Goal: Information Seeking & Learning: Find specific page/section

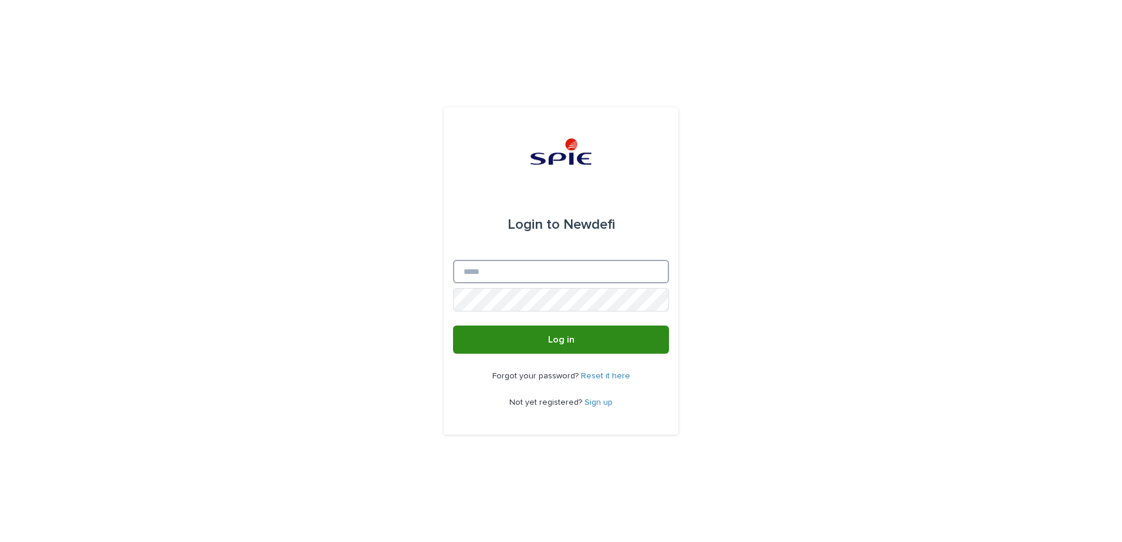
type input "**********"
click at [617, 343] on button "Log in" at bounding box center [561, 340] width 216 height 28
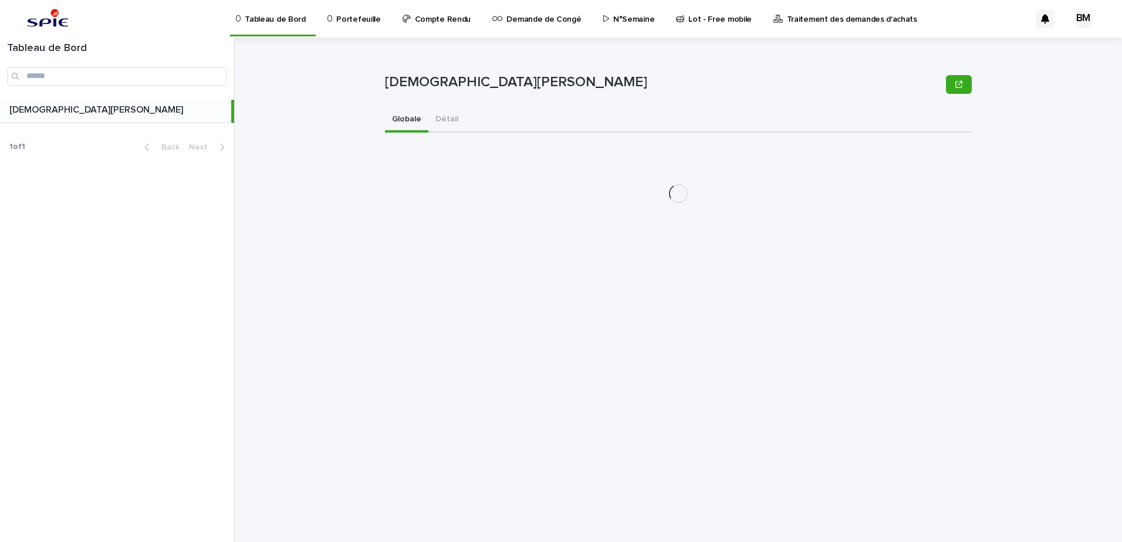
click at [353, 21] on p "Portefeuille" at bounding box center [358, 12] width 44 height 25
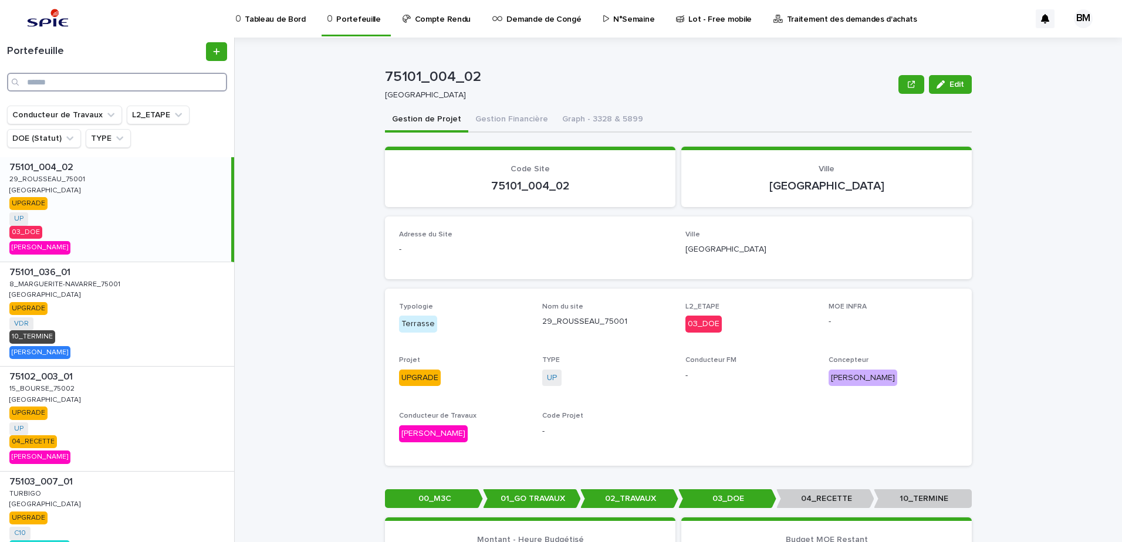
click at [90, 85] on input "Search" at bounding box center [117, 82] width 220 height 19
click at [74, 87] on input "Search" at bounding box center [117, 82] width 220 height 19
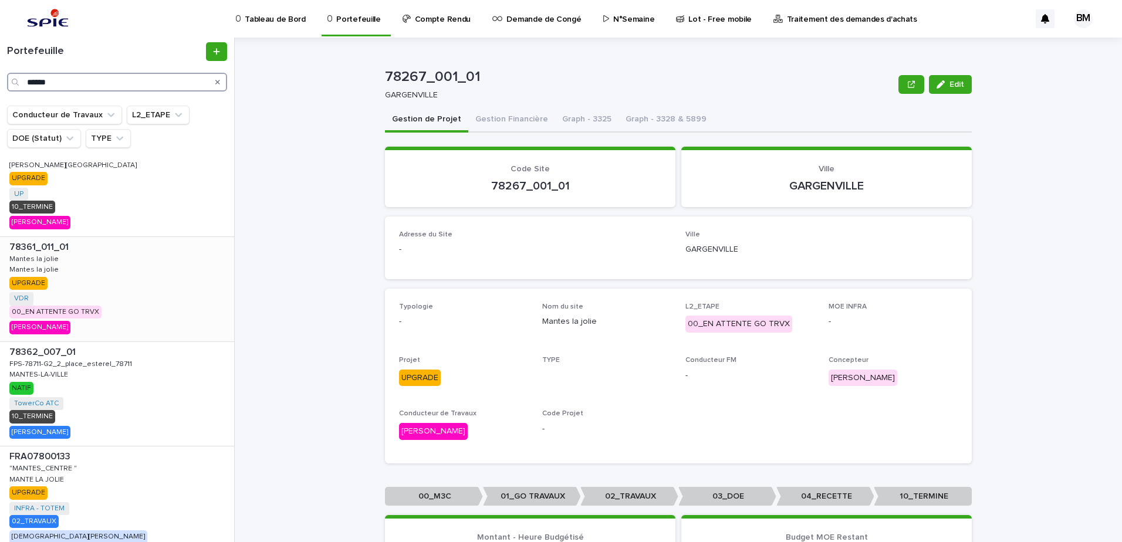
scroll to position [312, 0]
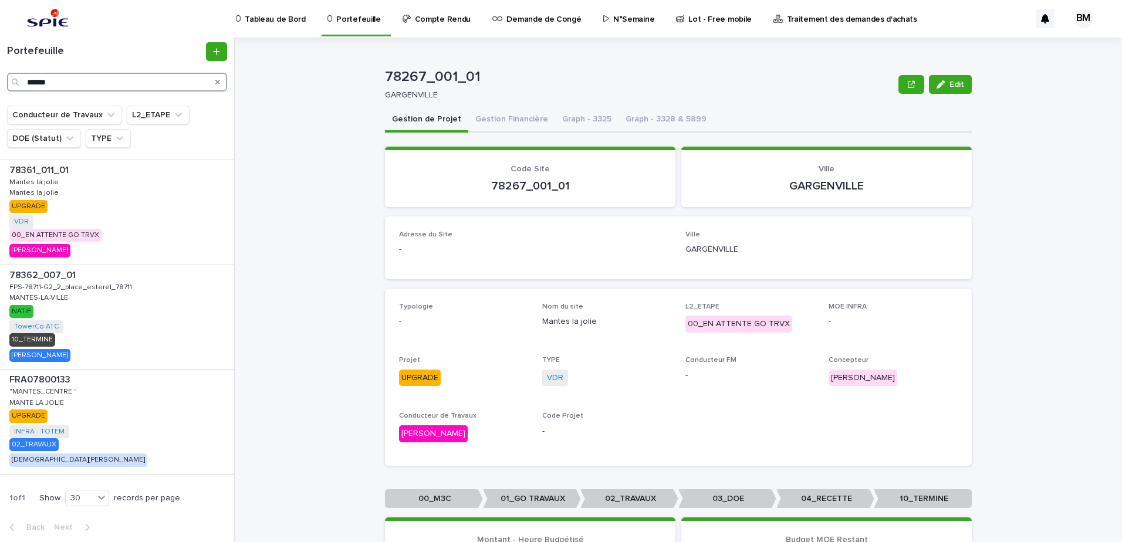
type input "******"
click at [168, 434] on div "FRA07800133 FRA07800133 "MANTES_CENTRE " "MANTES_CENTRE " MANTE LA JOLIE MANTE …" at bounding box center [117, 422] width 234 height 104
click at [497, 111] on button "Gestion Financière" at bounding box center [511, 120] width 87 height 25
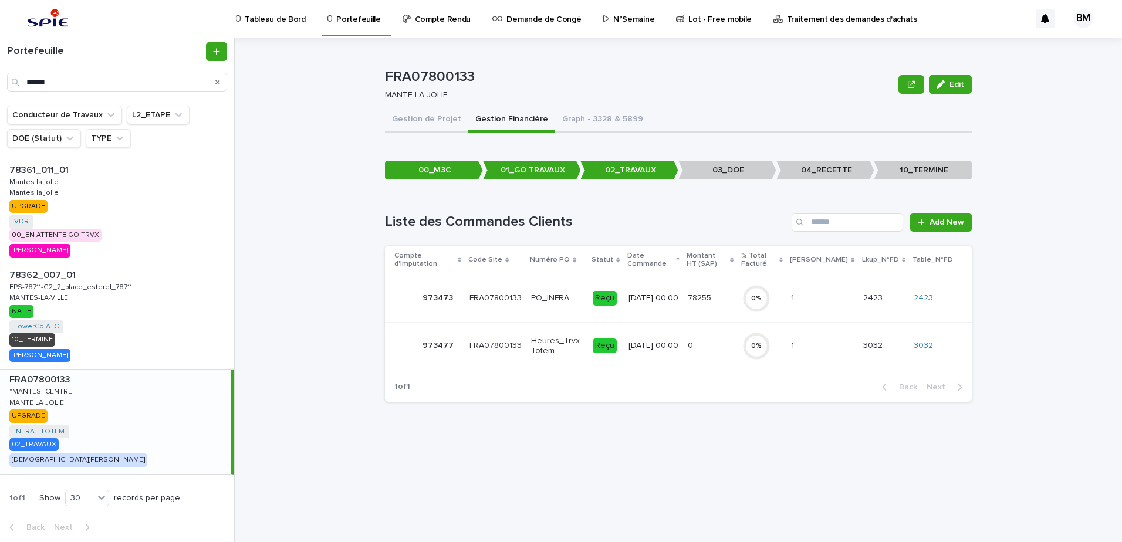
click at [733, 295] on div "78255.97 78255.97" at bounding box center [710, 298] width 45 height 19
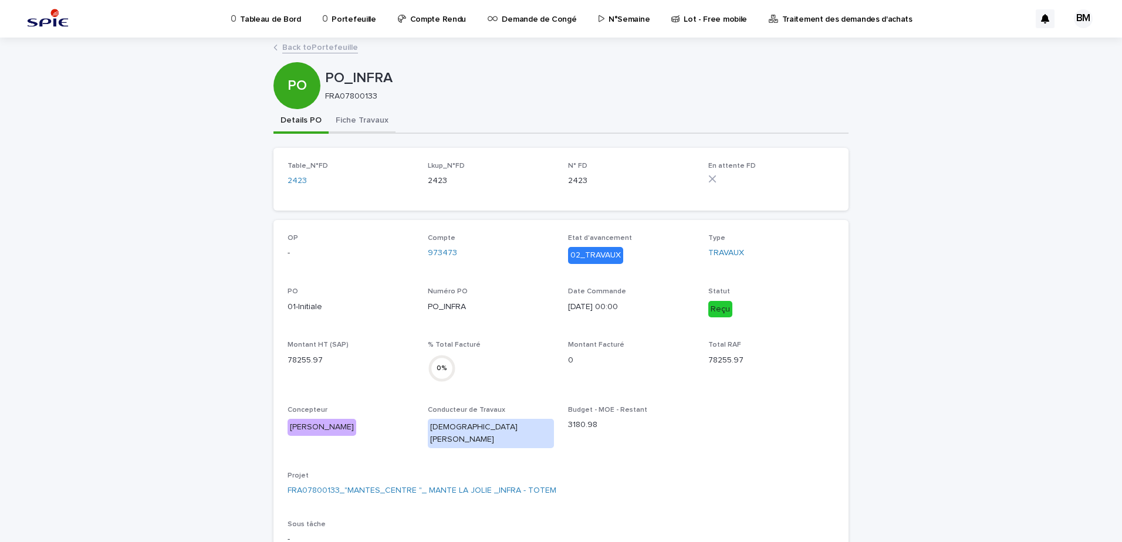
click at [363, 120] on button "Fiche Travaux" at bounding box center [362, 121] width 67 height 25
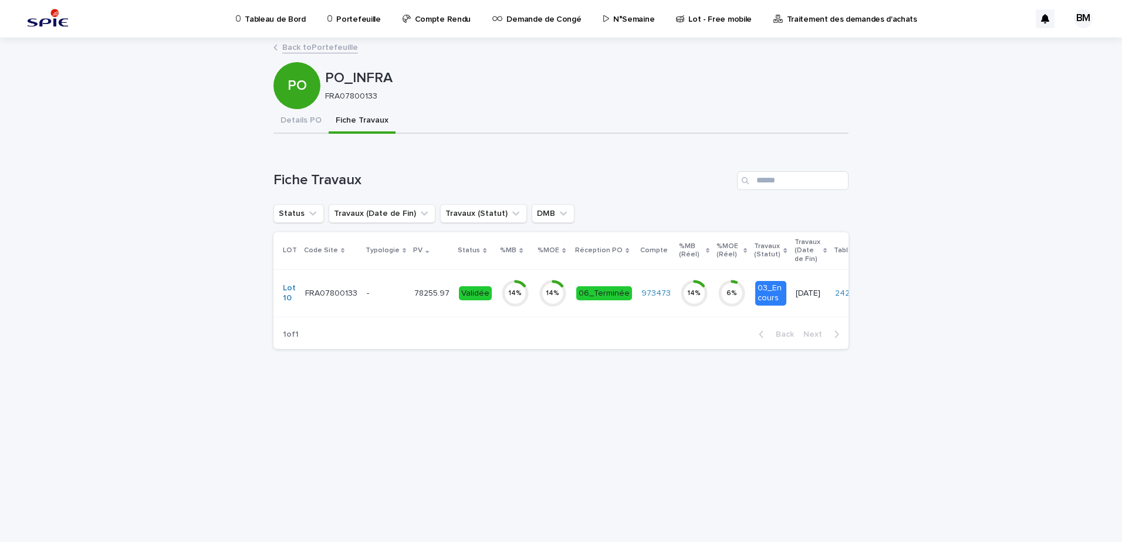
click at [377, 302] on div "-" at bounding box center [386, 293] width 38 height 19
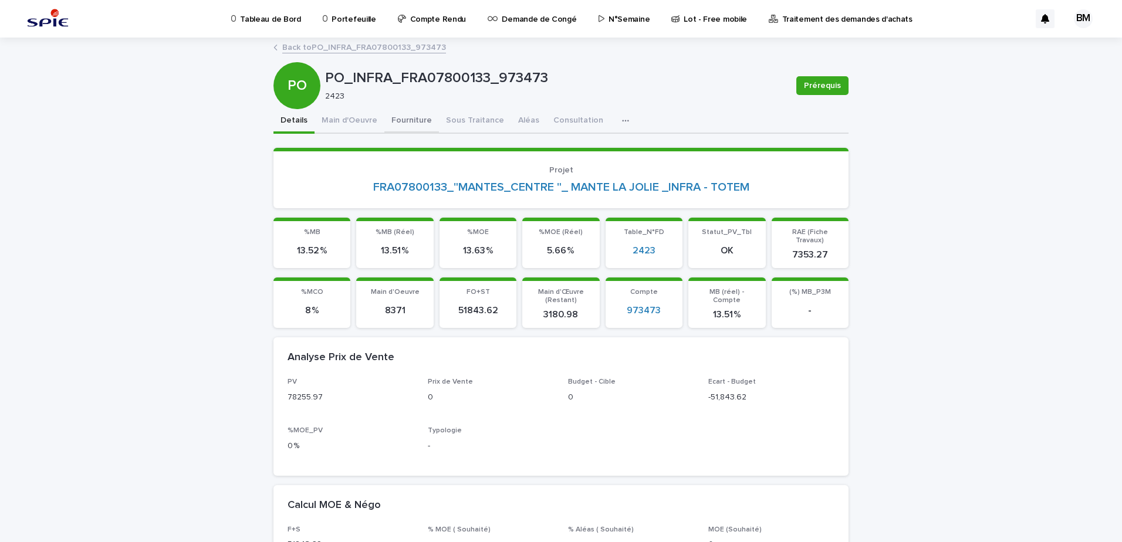
click at [400, 117] on button "Fourniture" at bounding box center [412, 121] width 55 height 25
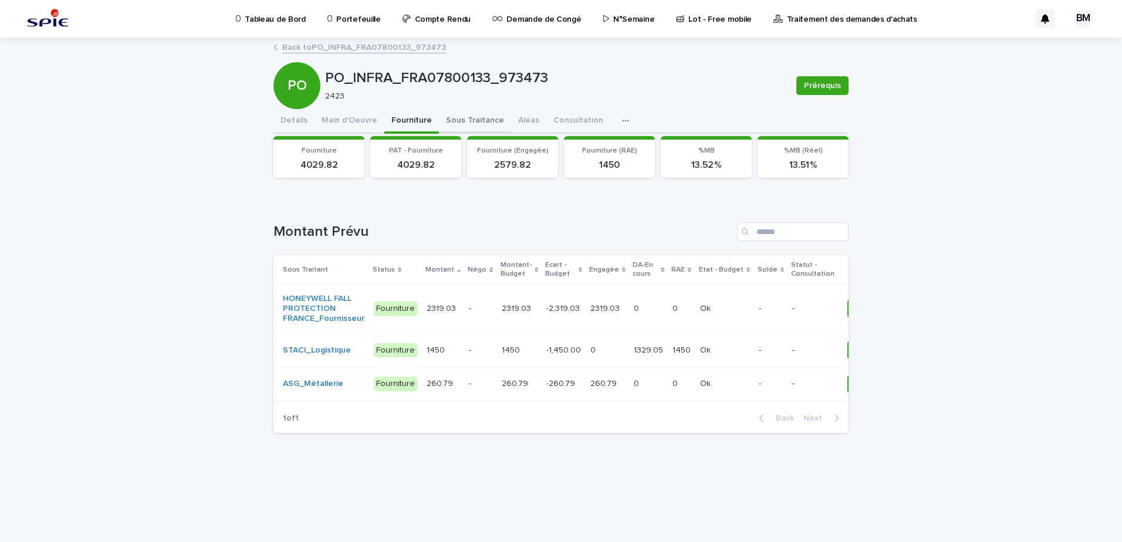
click at [471, 121] on button "Sous Traitance" at bounding box center [475, 121] width 72 height 25
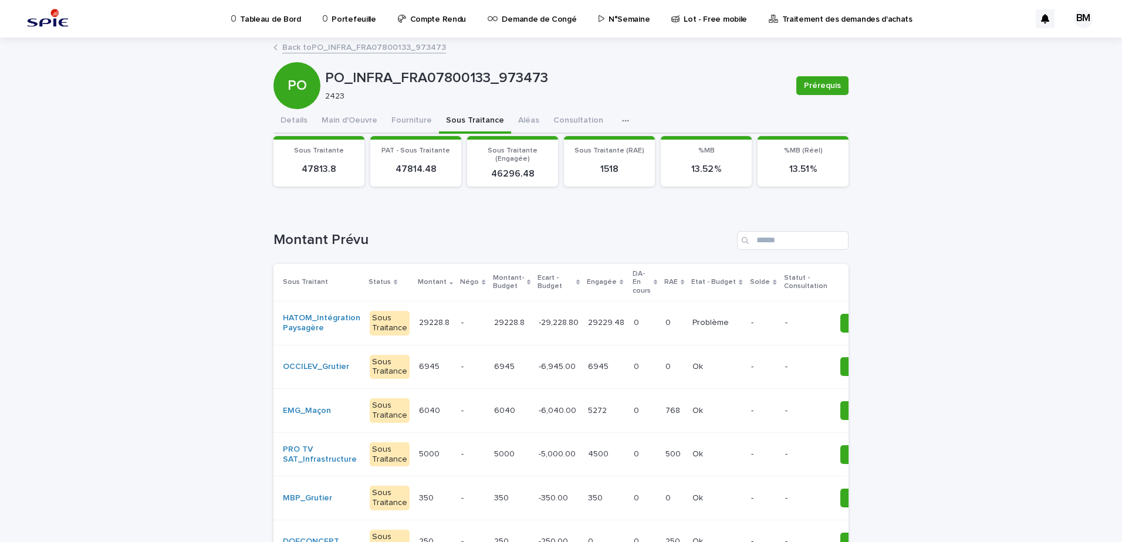
click at [666, 324] on p at bounding box center [675, 323] width 18 height 10
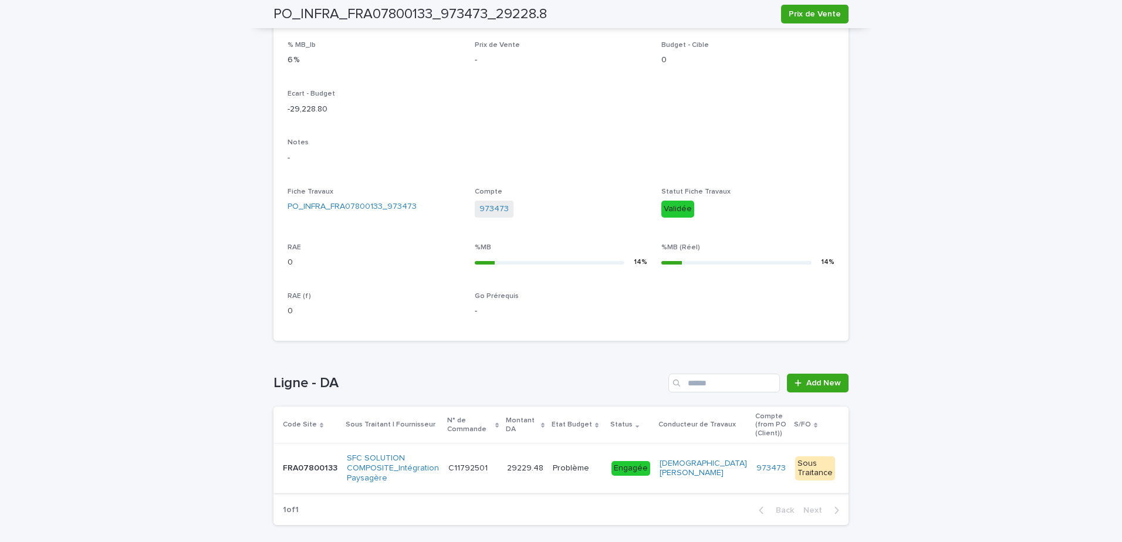
scroll to position [344, 0]
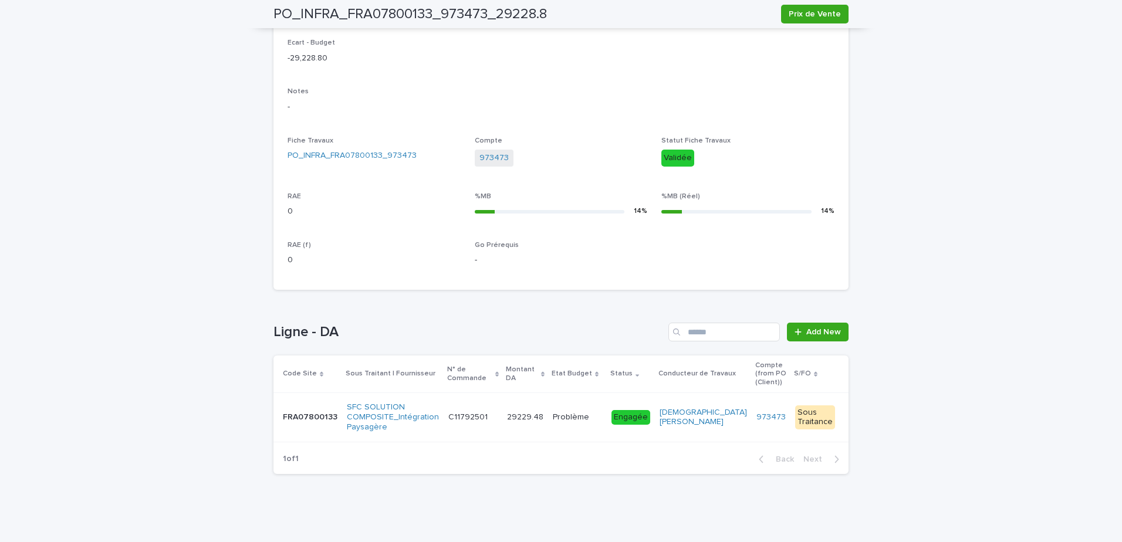
click at [510, 421] on td "29229.48 29229.48" at bounding box center [526, 417] width 46 height 49
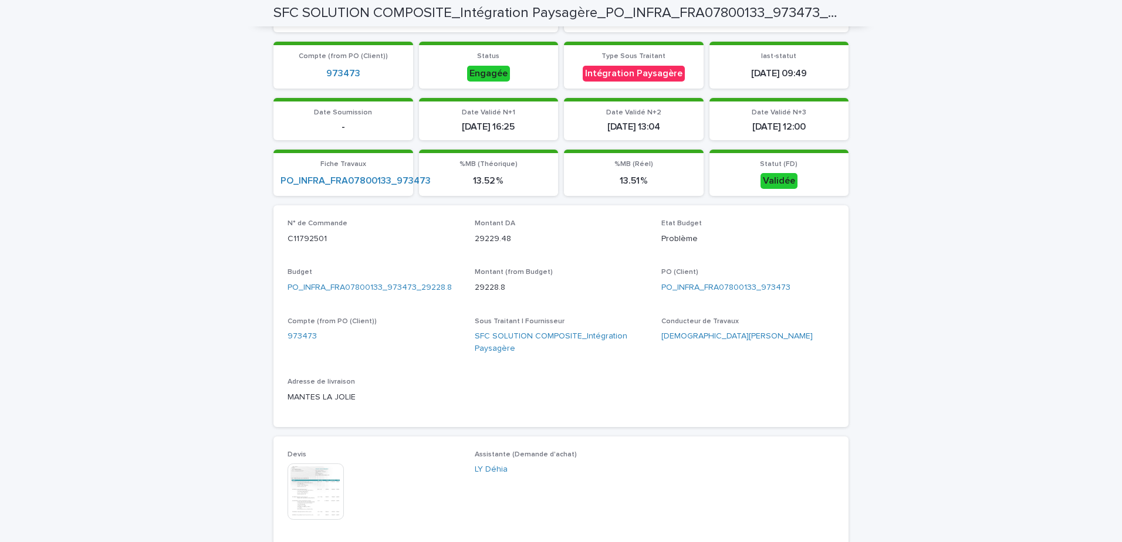
scroll to position [411, 0]
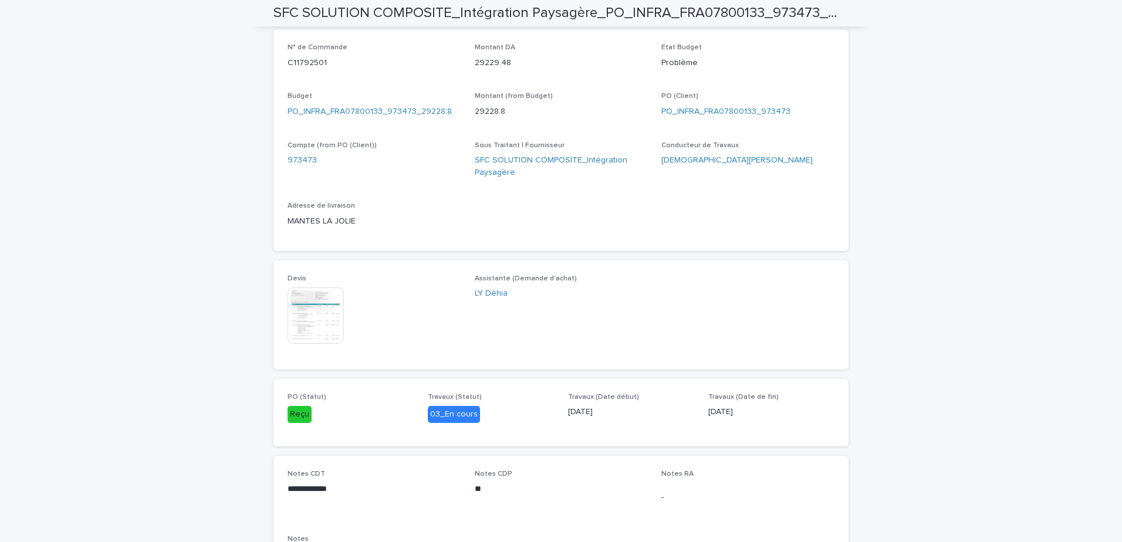
click at [326, 315] on img at bounding box center [316, 316] width 56 height 56
